Goal: Transaction & Acquisition: Download file/media

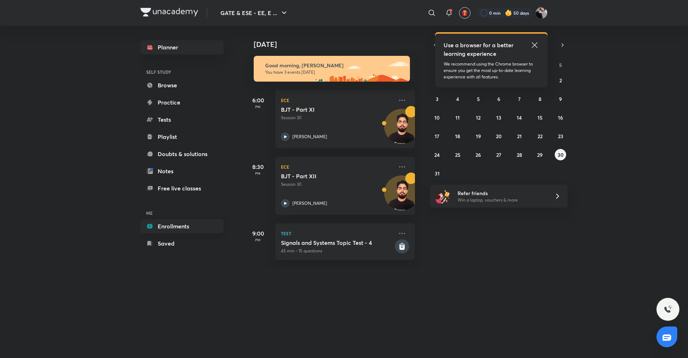
click at [180, 222] on link "Enrollments" at bounding box center [181, 226] width 83 height 14
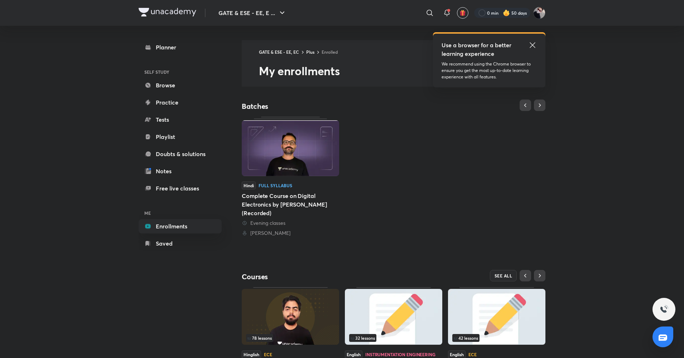
scroll to position [53, 0]
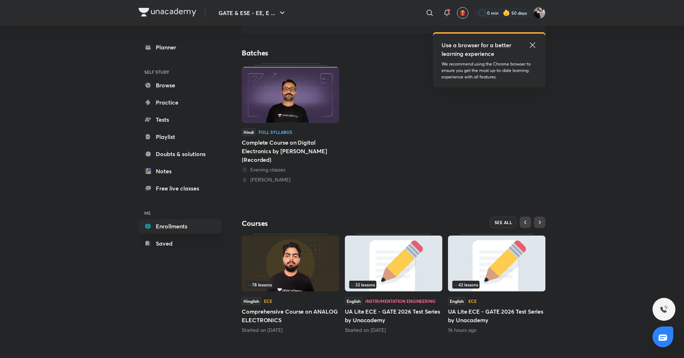
click at [283, 262] on img at bounding box center [290, 264] width 97 height 56
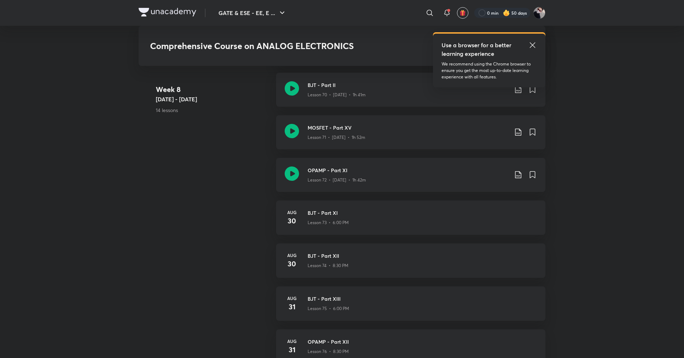
scroll to position [3631, 0]
click at [518, 133] on icon at bounding box center [518, 133] width 9 height 9
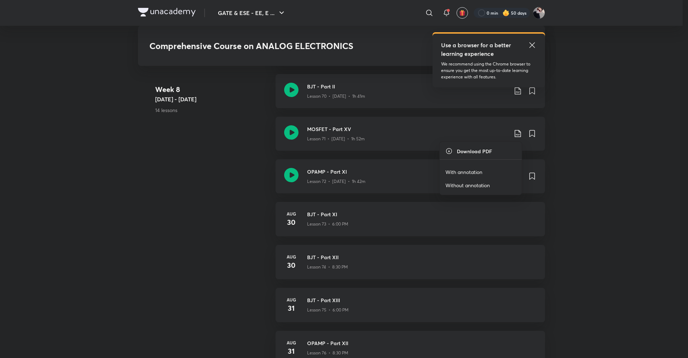
click at [472, 173] on p "With annotation" at bounding box center [463, 172] width 37 height 8
